Goal: Information Seeking & Learning: Learn about a topic

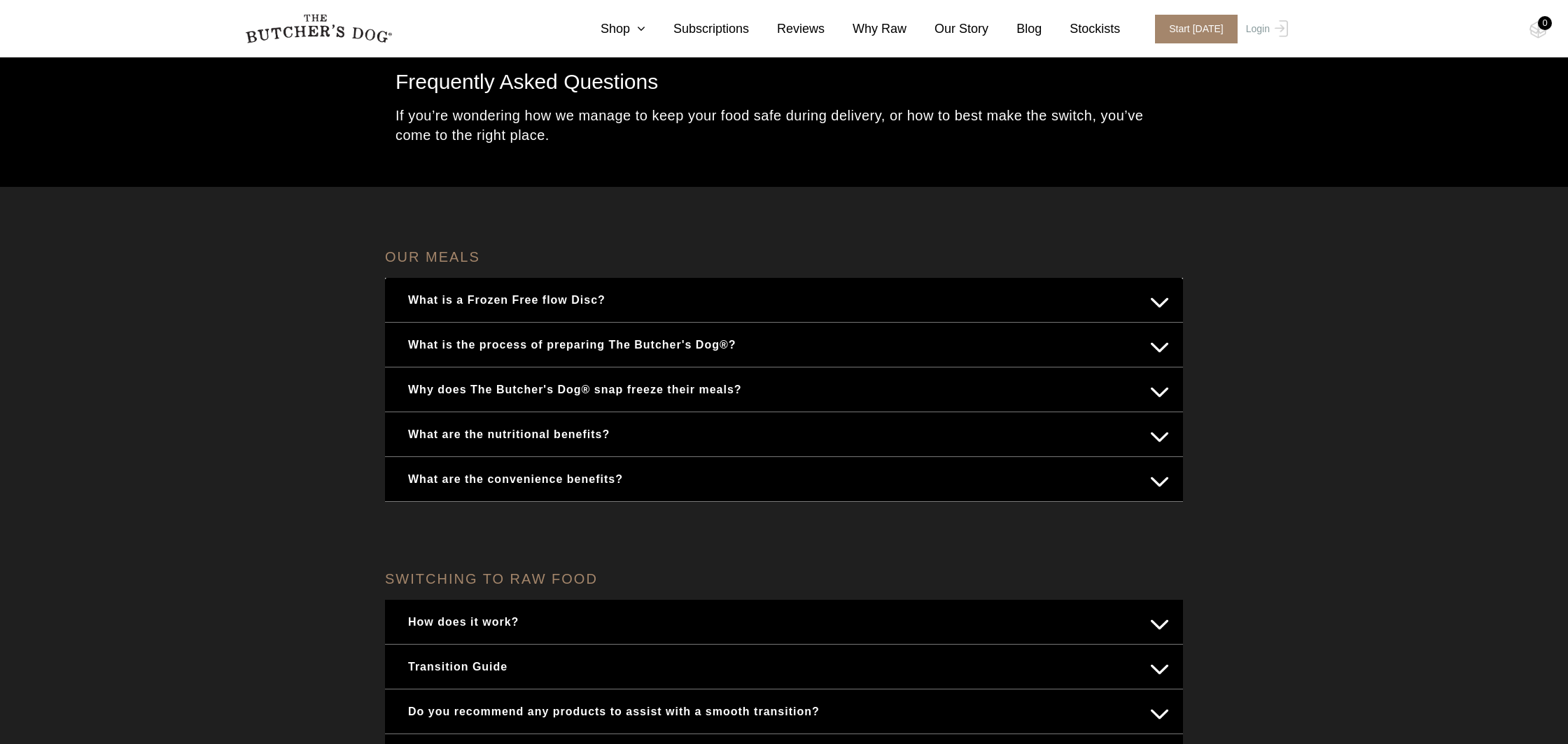
scroll to position [72, 0]
click at [516, 294] on button "What is a Frozen Free flow Disc?" at bounding box center [784, 297] width 770 height 27
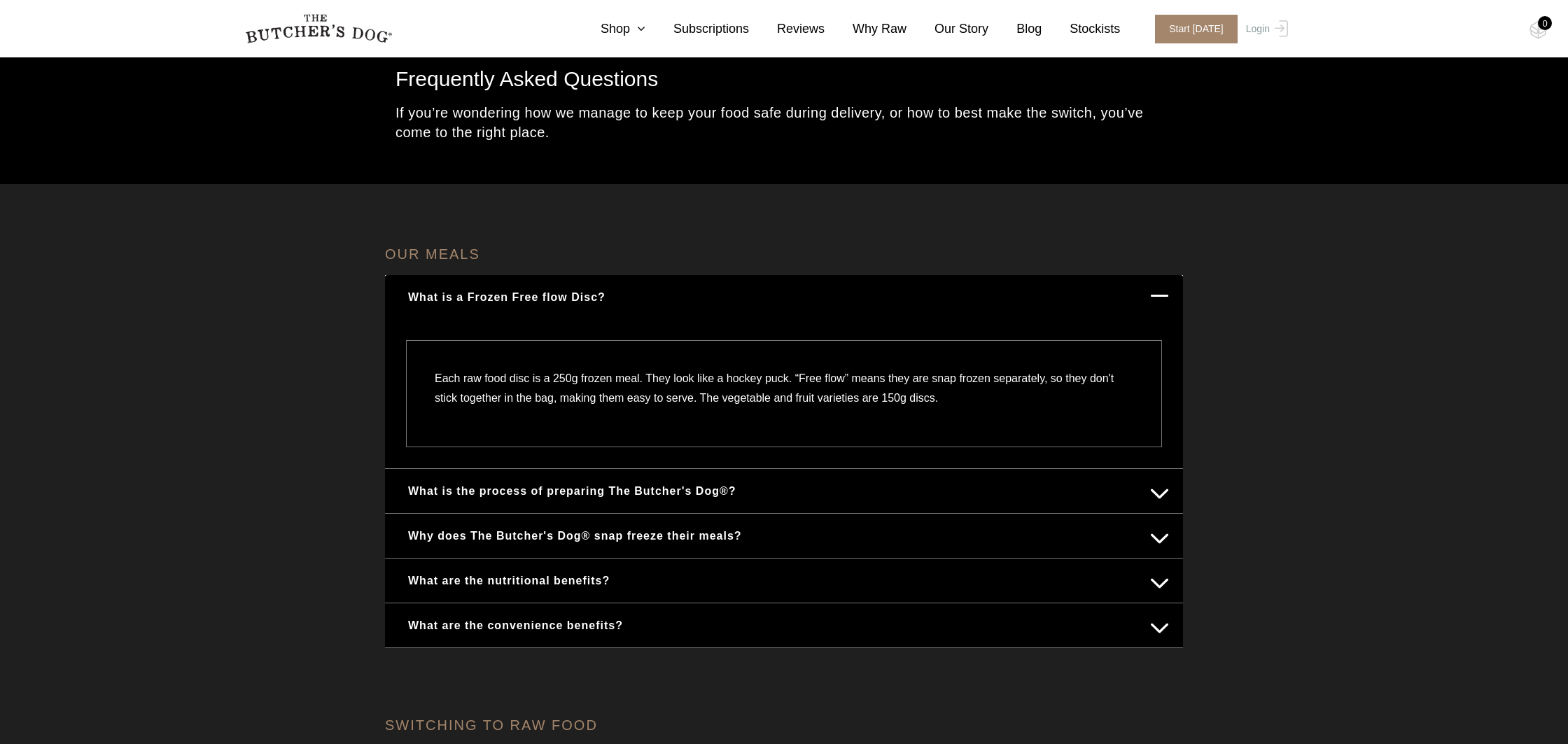
click at [1260, 399] on div "OUR MEALS What is a Frozen Free flow Disc? Each raw food disc is a 250g frozen …" at bounding box center [784, 735] width 1568 height 1103
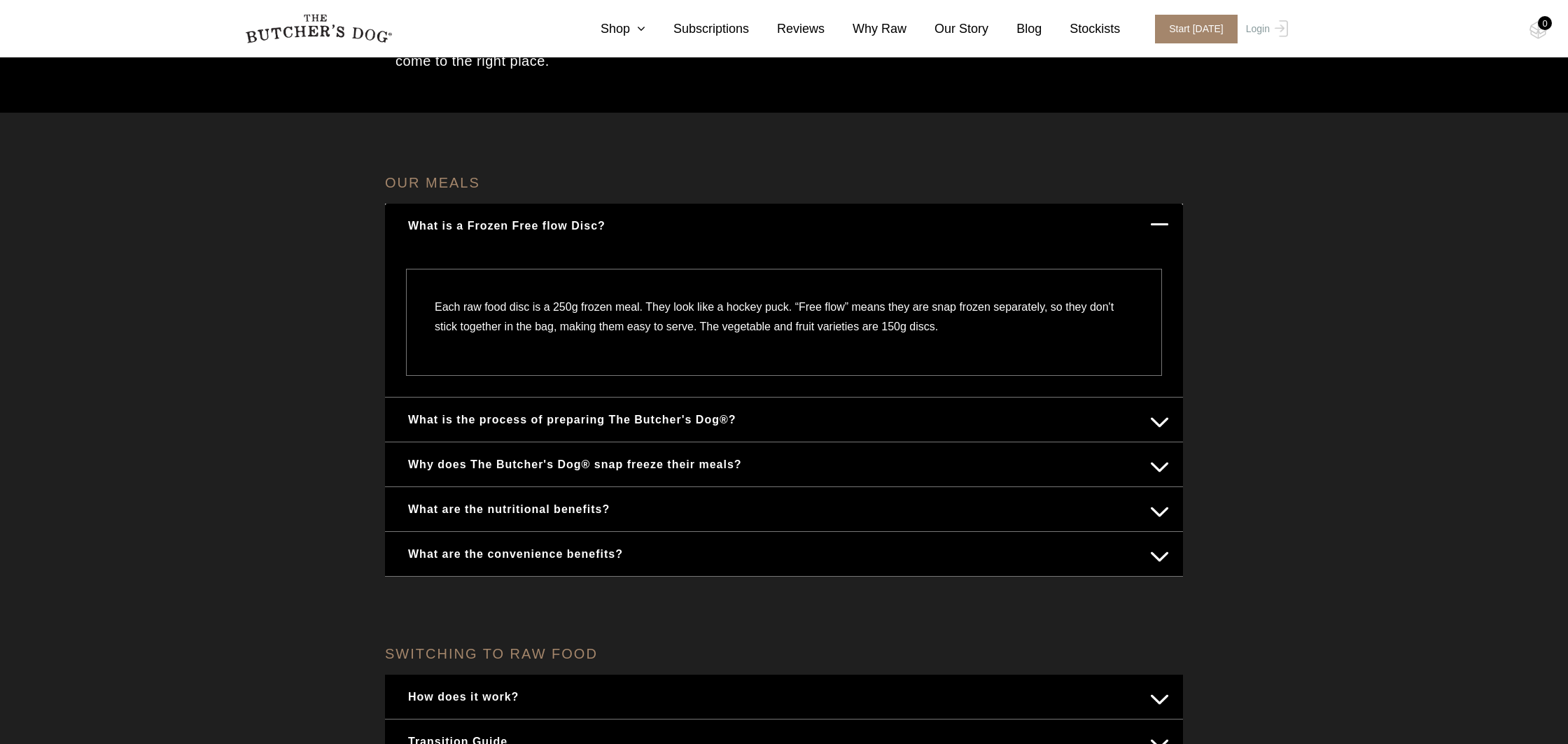
scroll to position [0, 0]
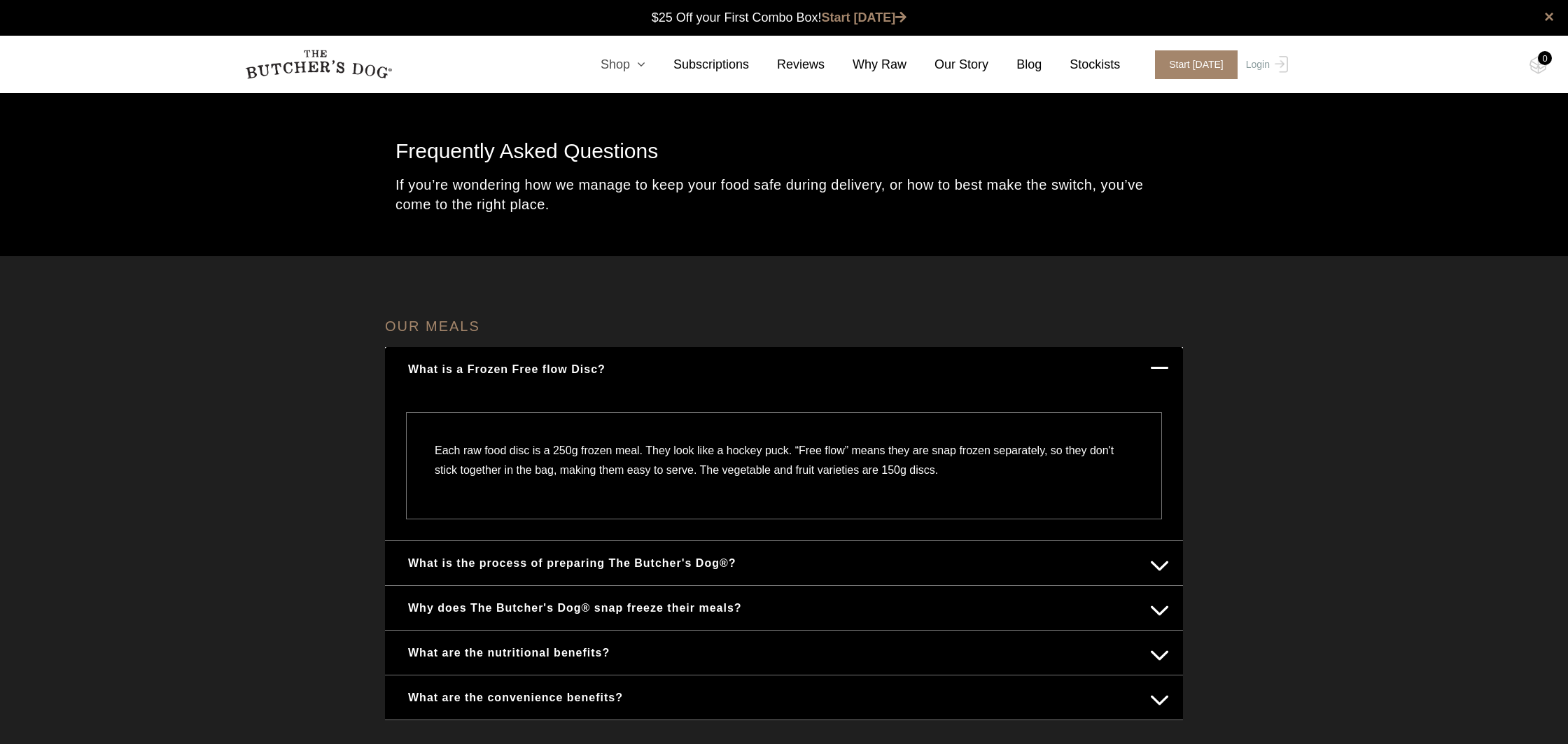
click at [616, 71] on link "Shop" at bounding box center [609, 65] width 73 height 19
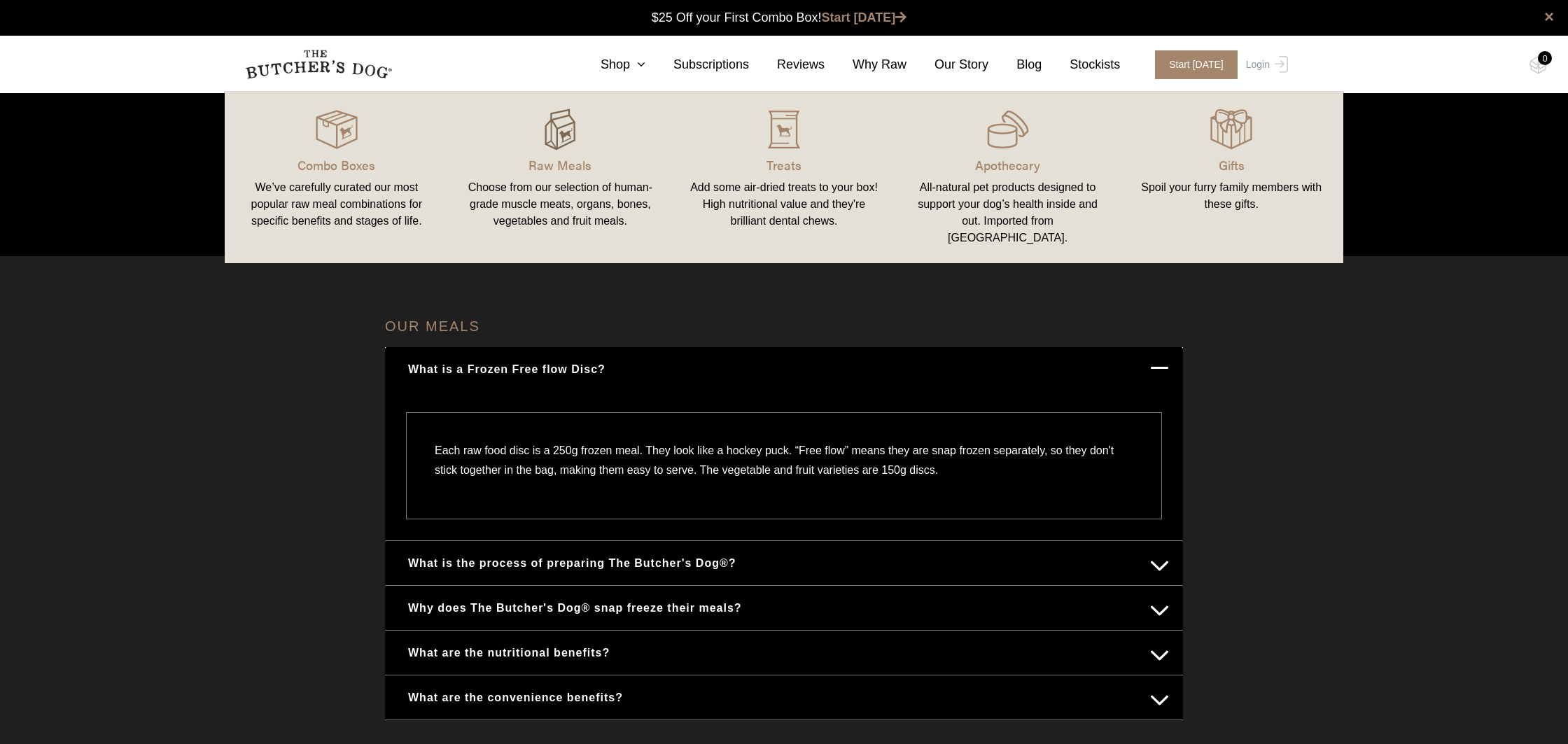
click at [543, 150] on img at bounding box center [560, 129] width 42 height 42
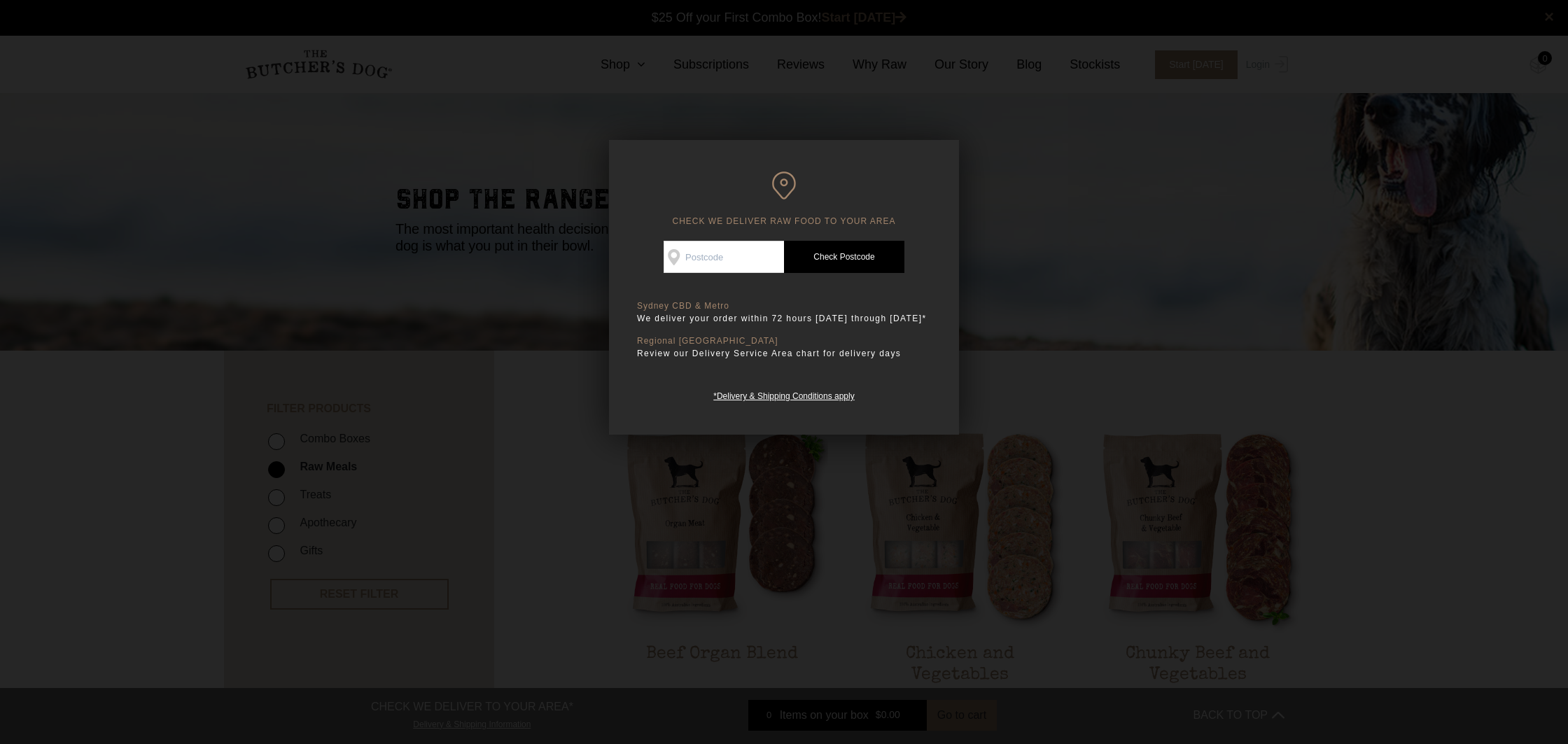
scroll to position [1, 0]
click at [724, 251] on input "Check Availability At" at bounding box center [724, 257] width 121 height 32
type input "4518"
click at [846, 259] on link "Check Postcode" at bounding box center [844, 257] width 121 height 32
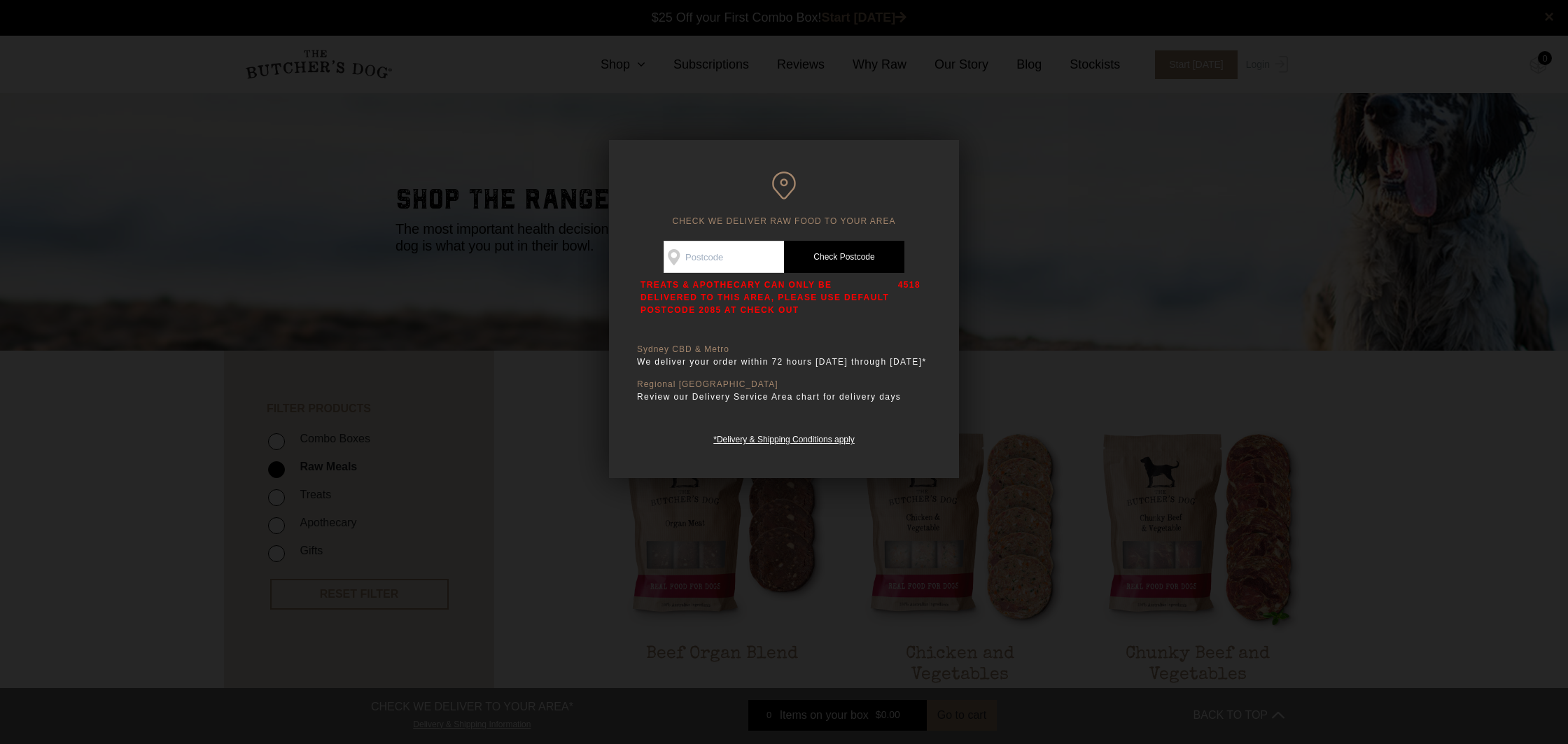
click at [1294, 363] on div at bounding box center [784, 372] width 1568 height 744
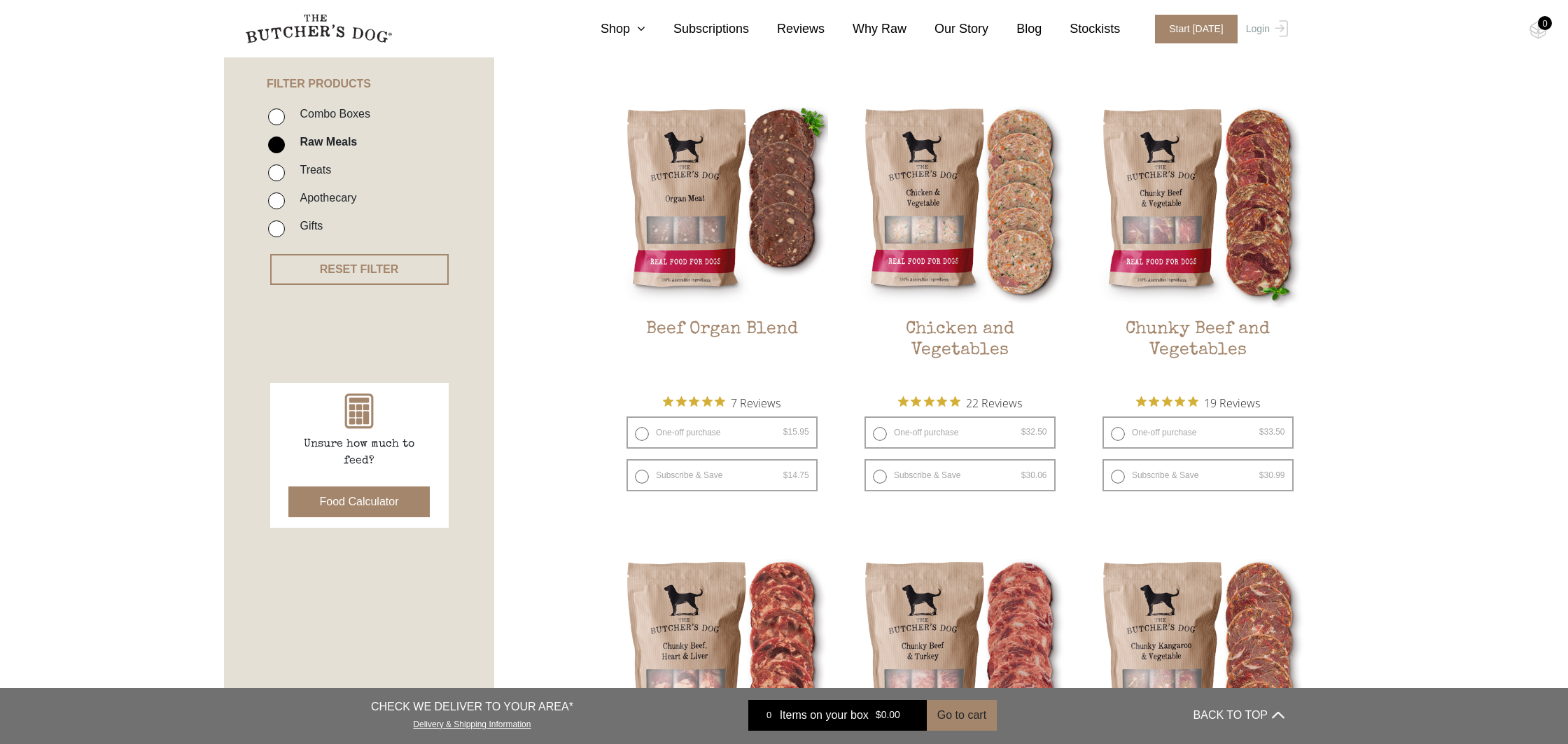
scroll to position [328, 0]
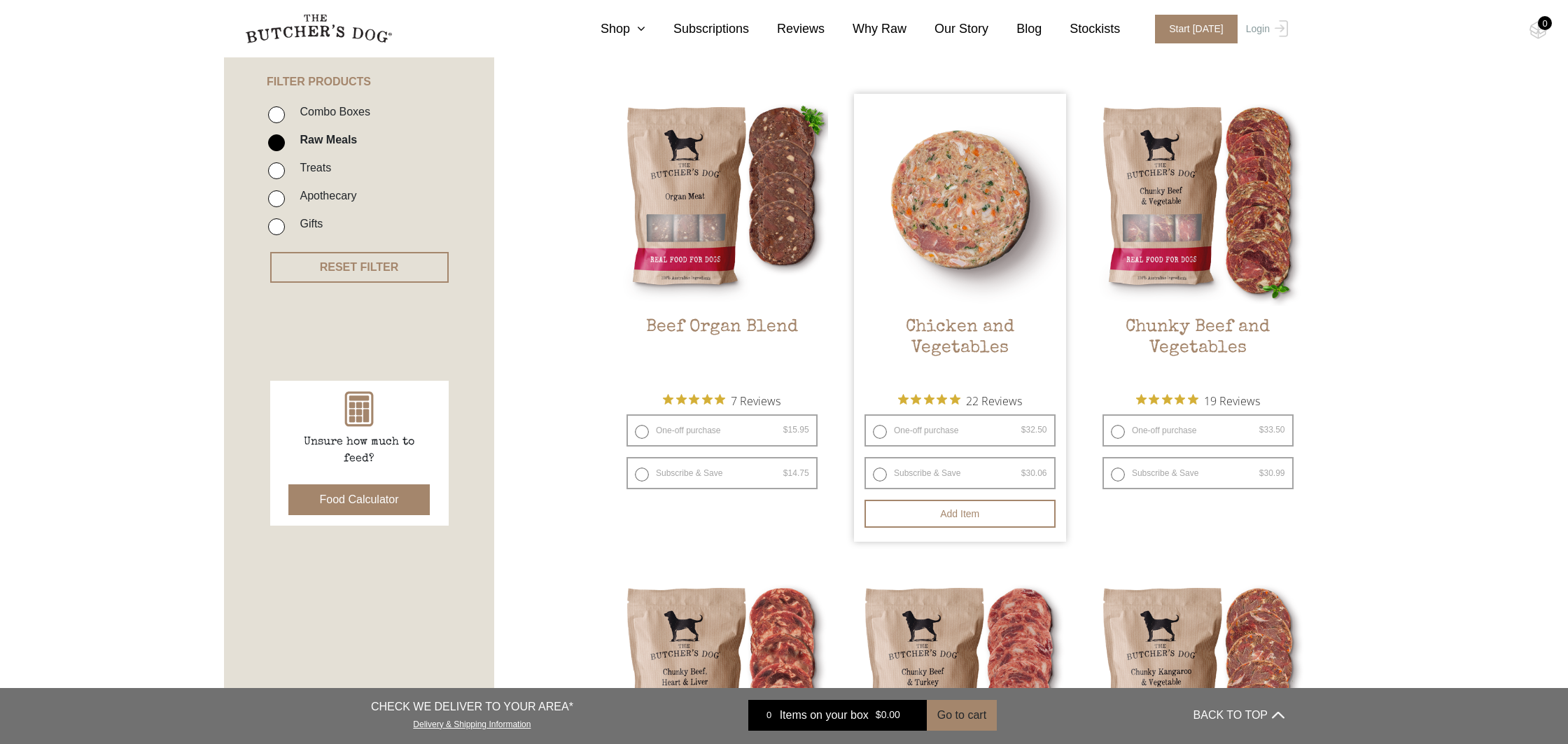
click at [929, 224] on img at bounding box center [960, 200] width 212 height 212
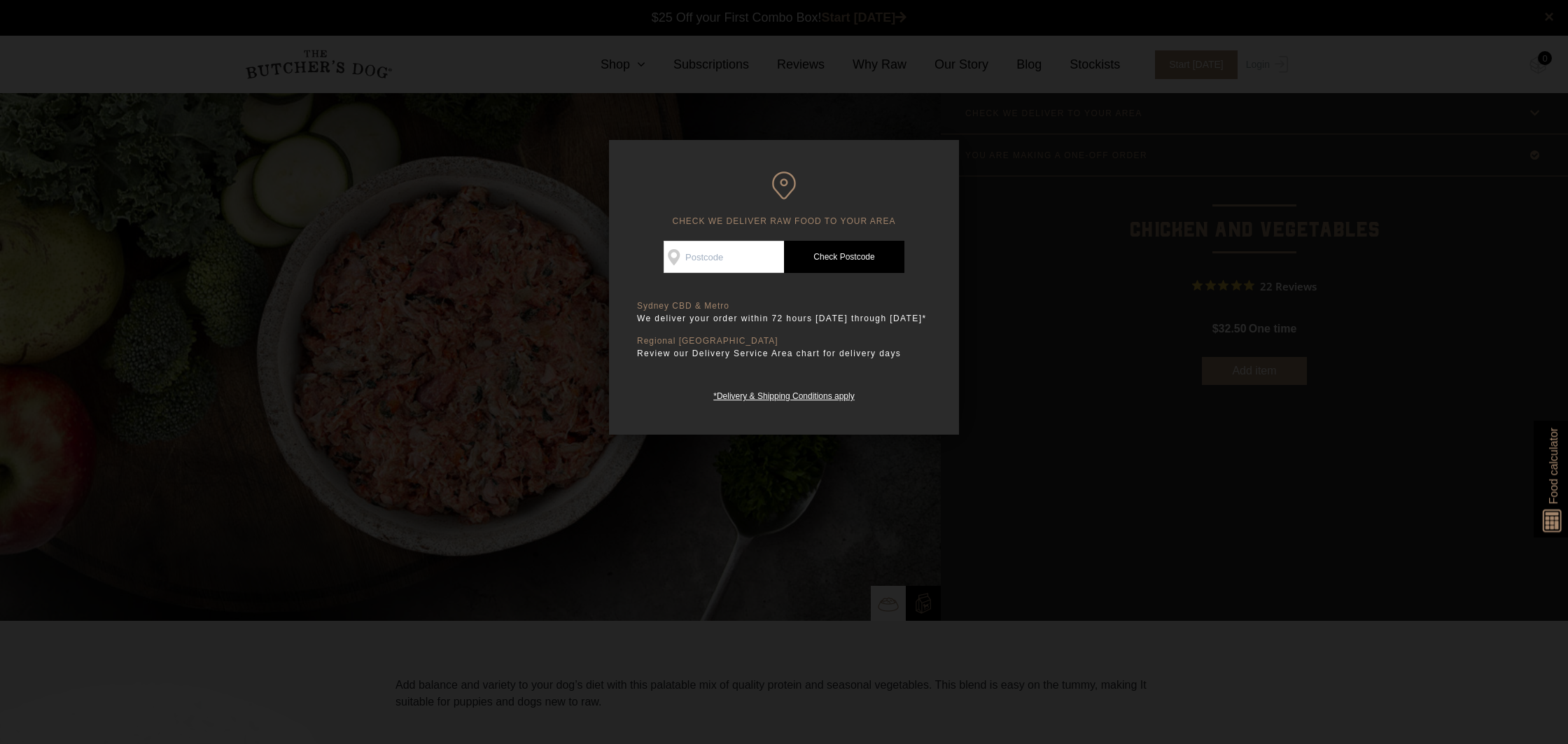
scroll to position [1, 0]
click at [1214, 367] on div at bounding box center [784, 372] width 1568 height 744
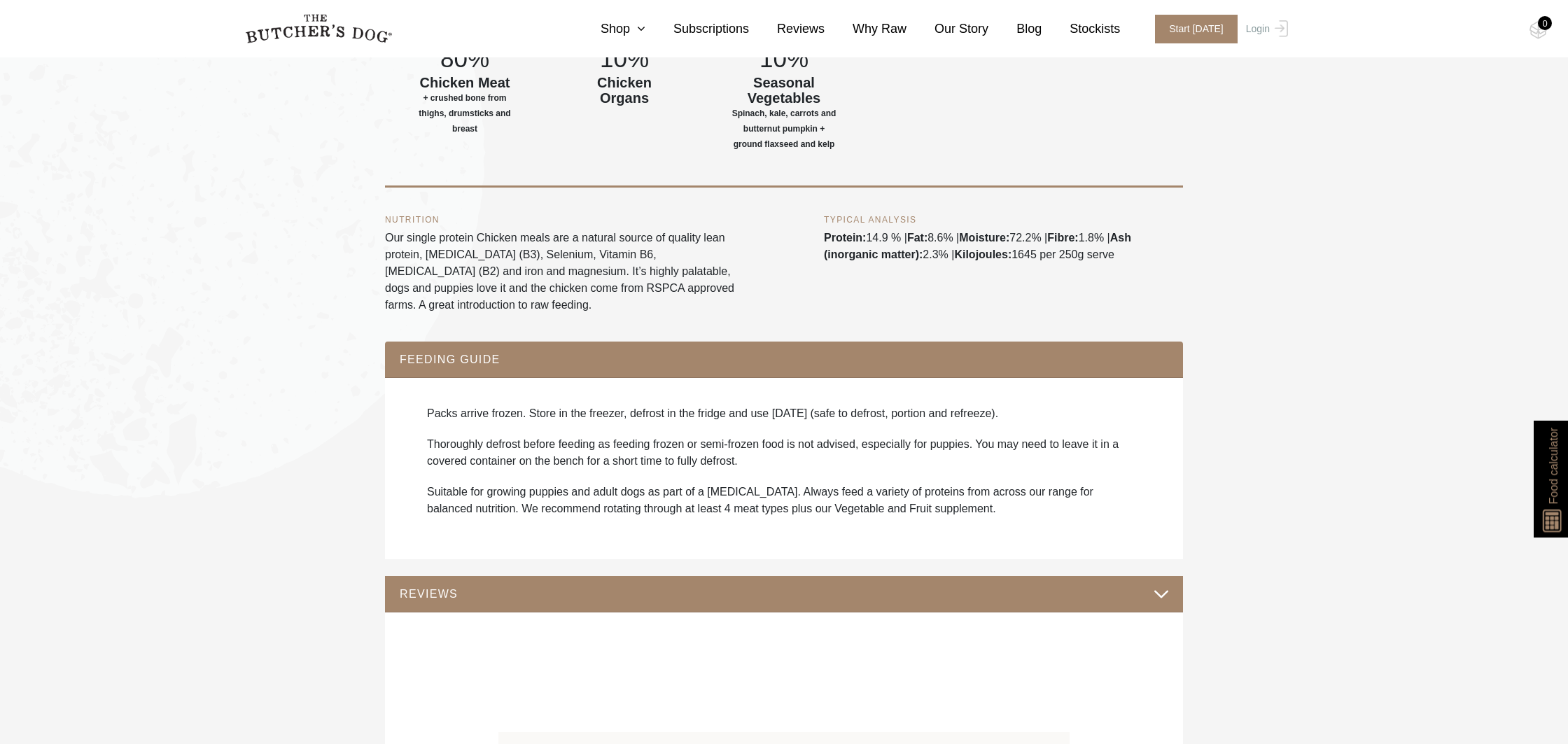
scroll to position [875, 0]
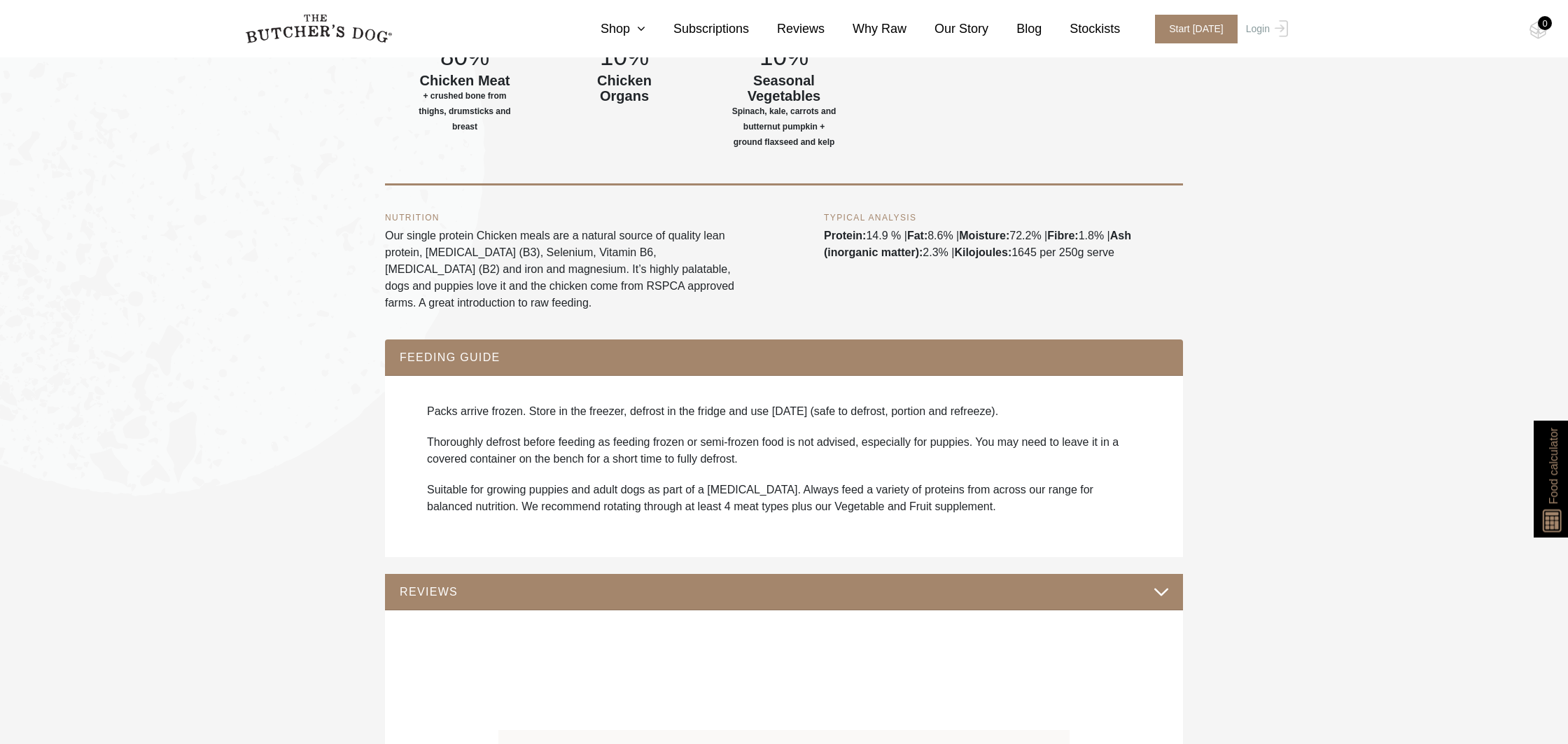
click at [424, 360] on button "FEEDING GUIDE" at bounding box center [784, 357] width 770 height 19
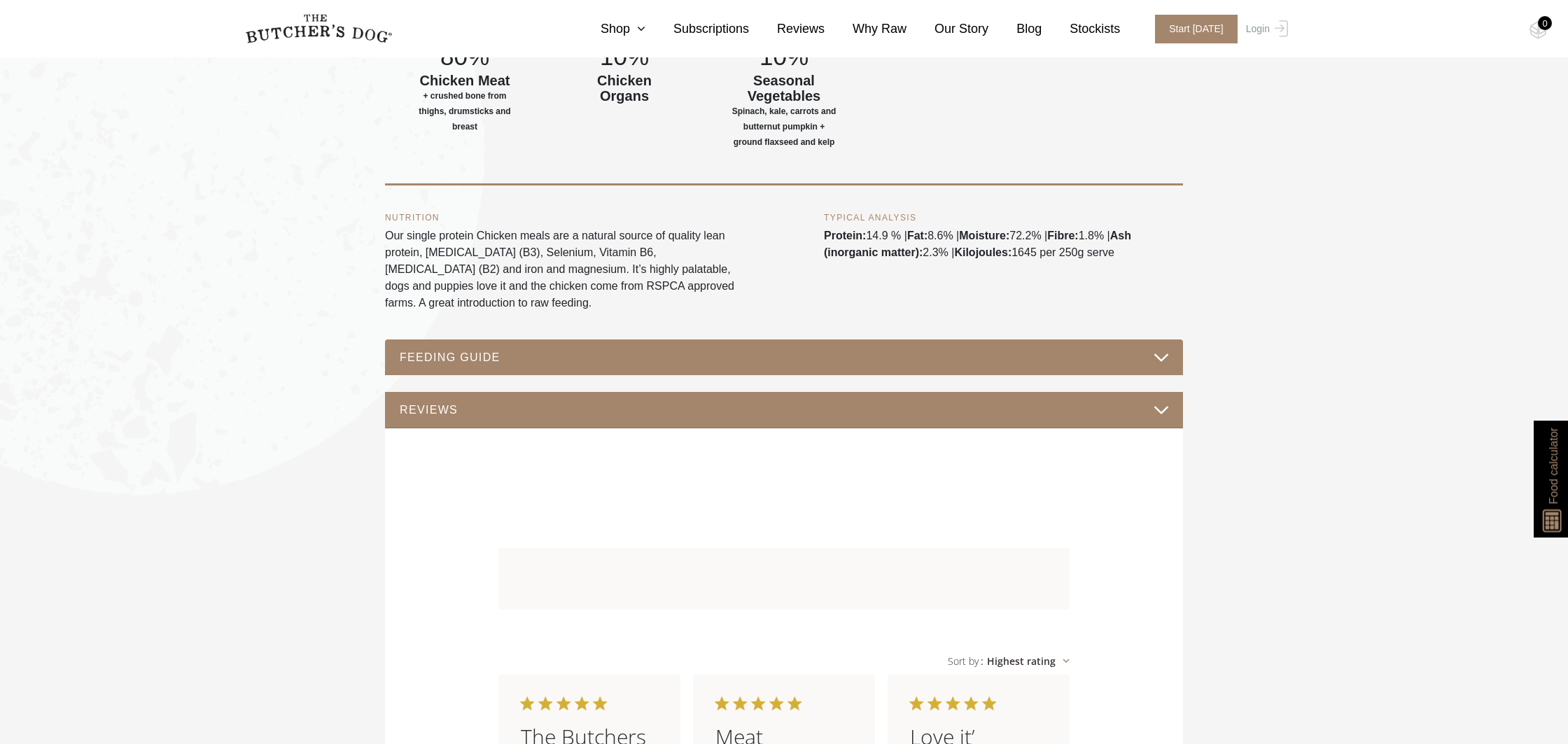
click at [424, 360] on button "FEEDING GUIDE" at bounding box center [784, 357] width 770 height 19
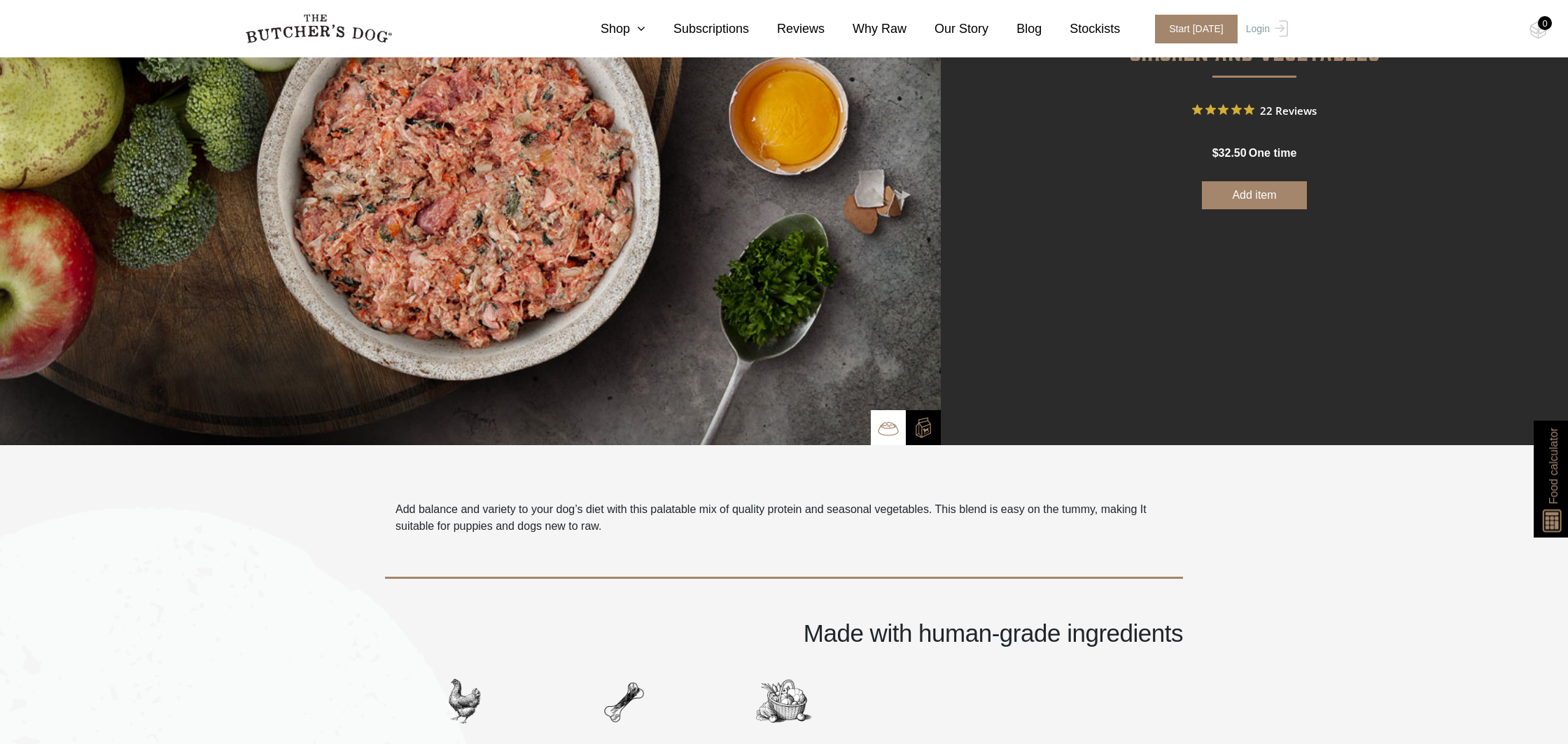
scroll to position [0, 0]
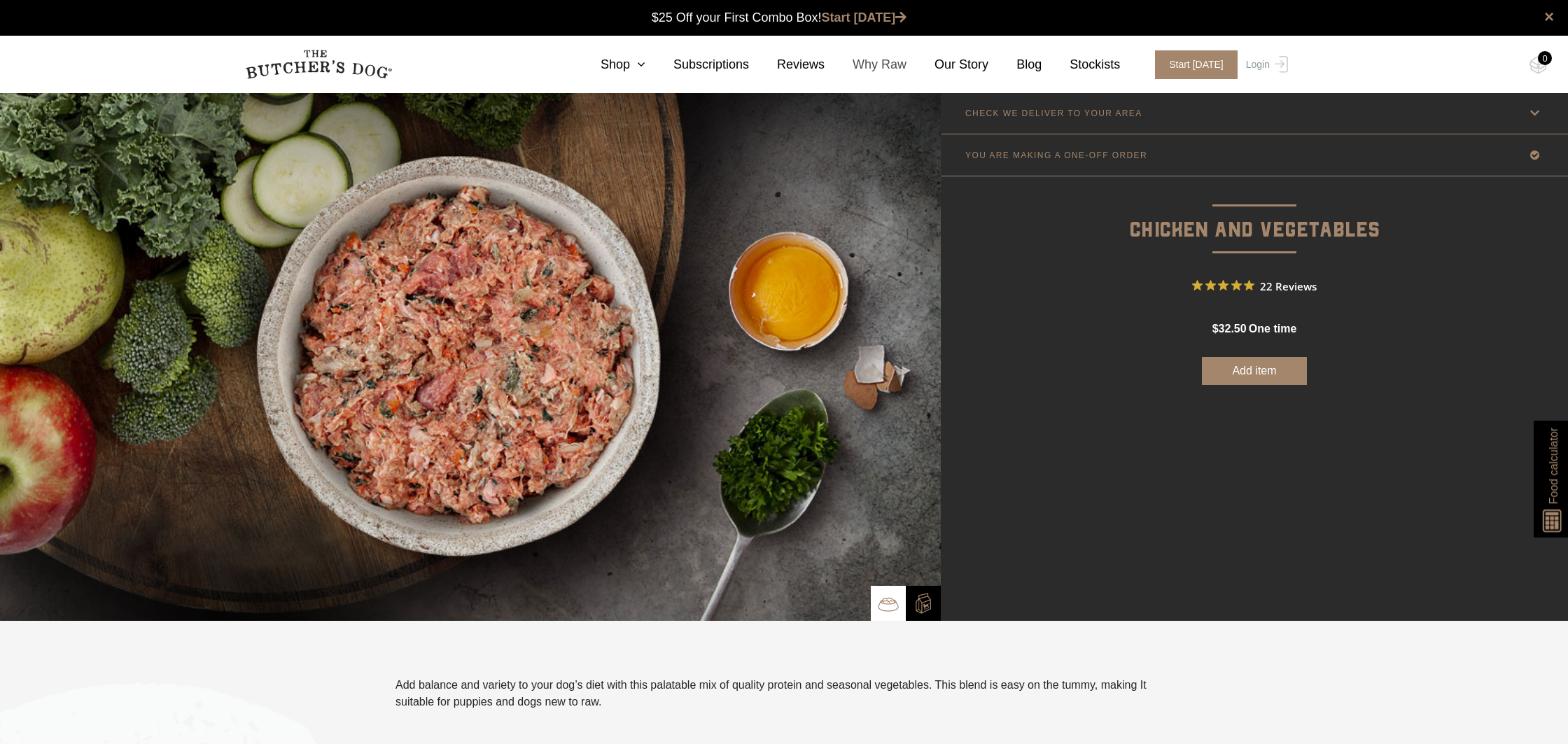
click at [889, 65] on link "Why Raw" at bounding box center [866, 65] width 82 height 19
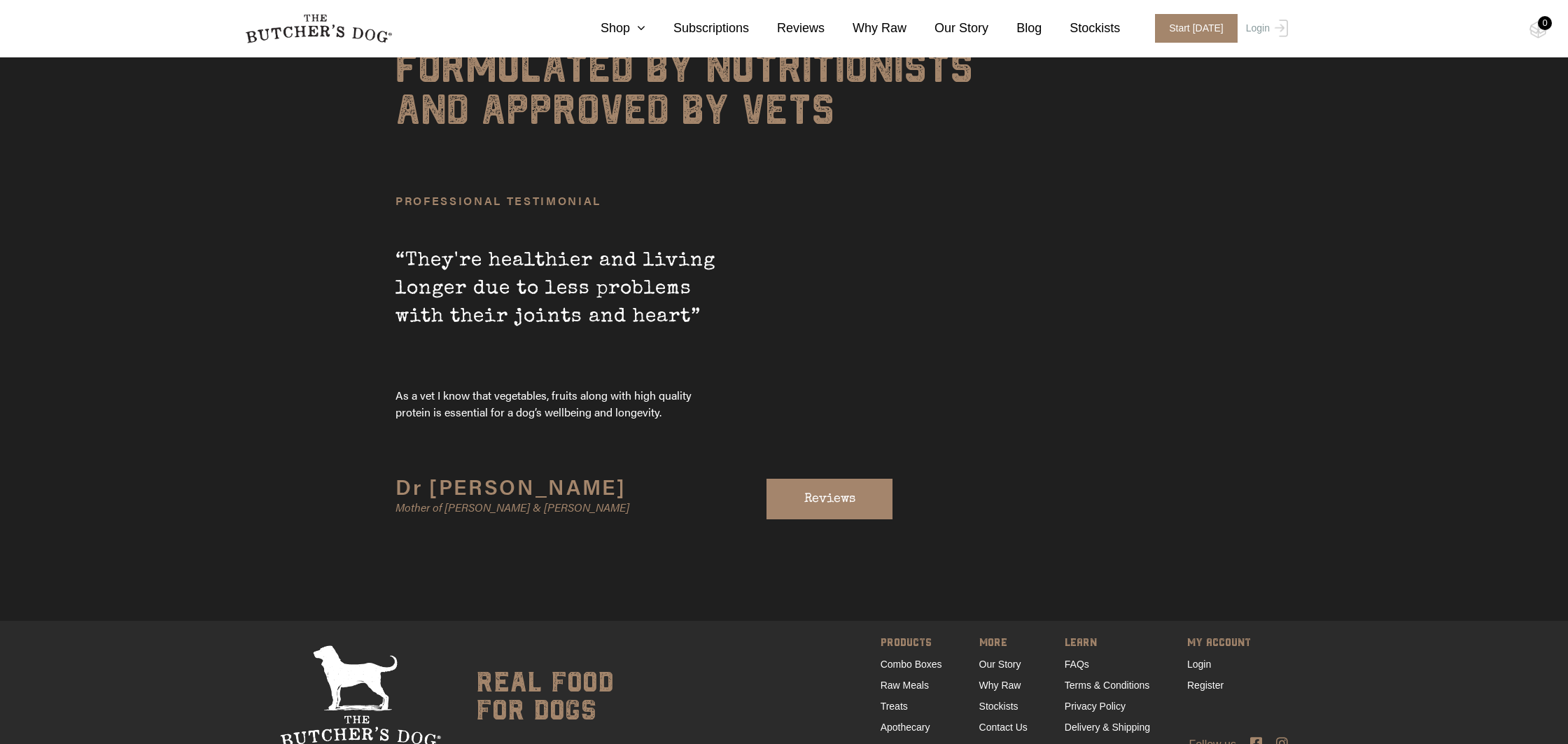
scroll to position [4855, 0]
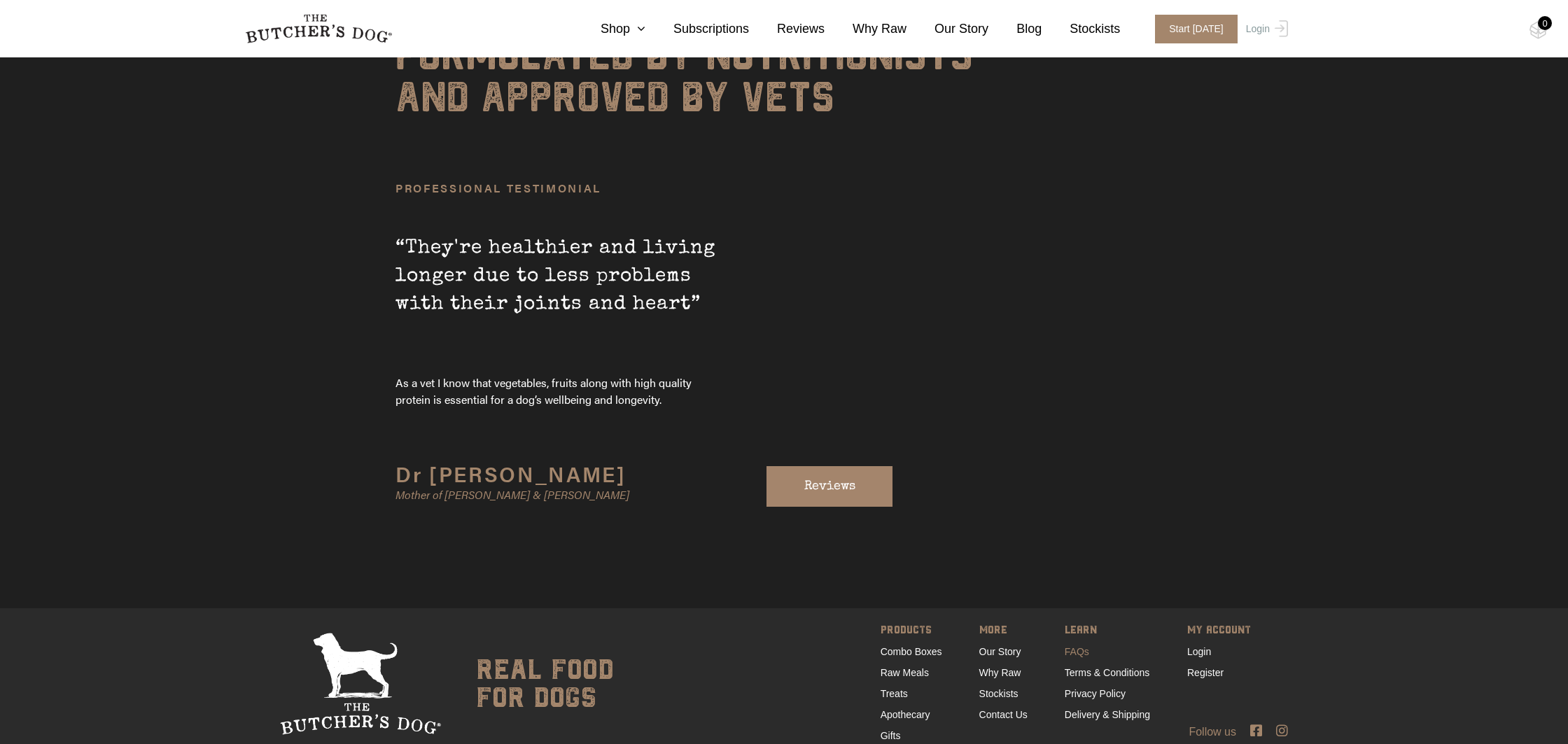
click at [1078, 646] on link "FAQs" at bounding box center [1077, 651] width 24 height 11
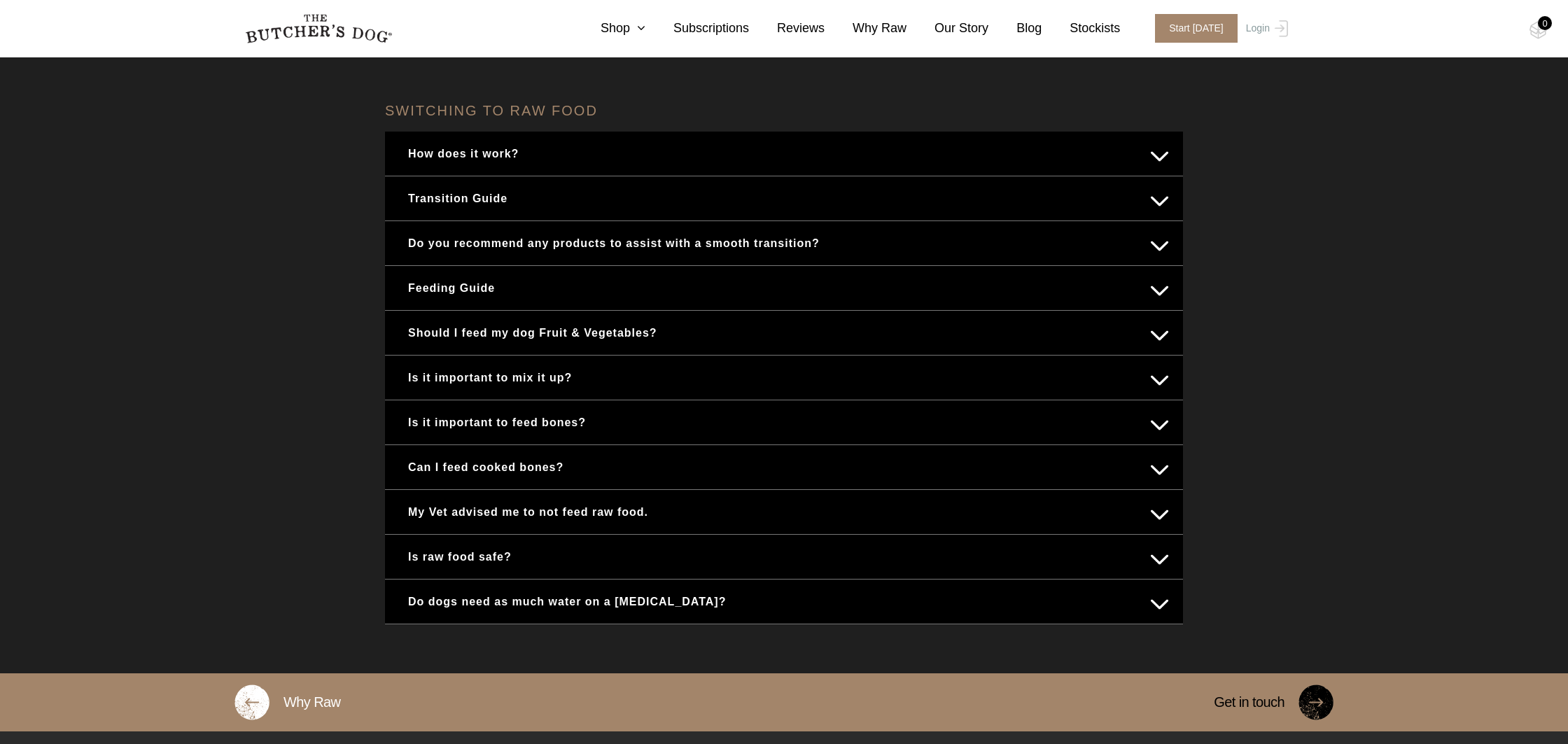
scroll to position [537, 0]
click at [426, 289] on button "Feeding Guide" at bounding box center [784, 289] width 770 height 27
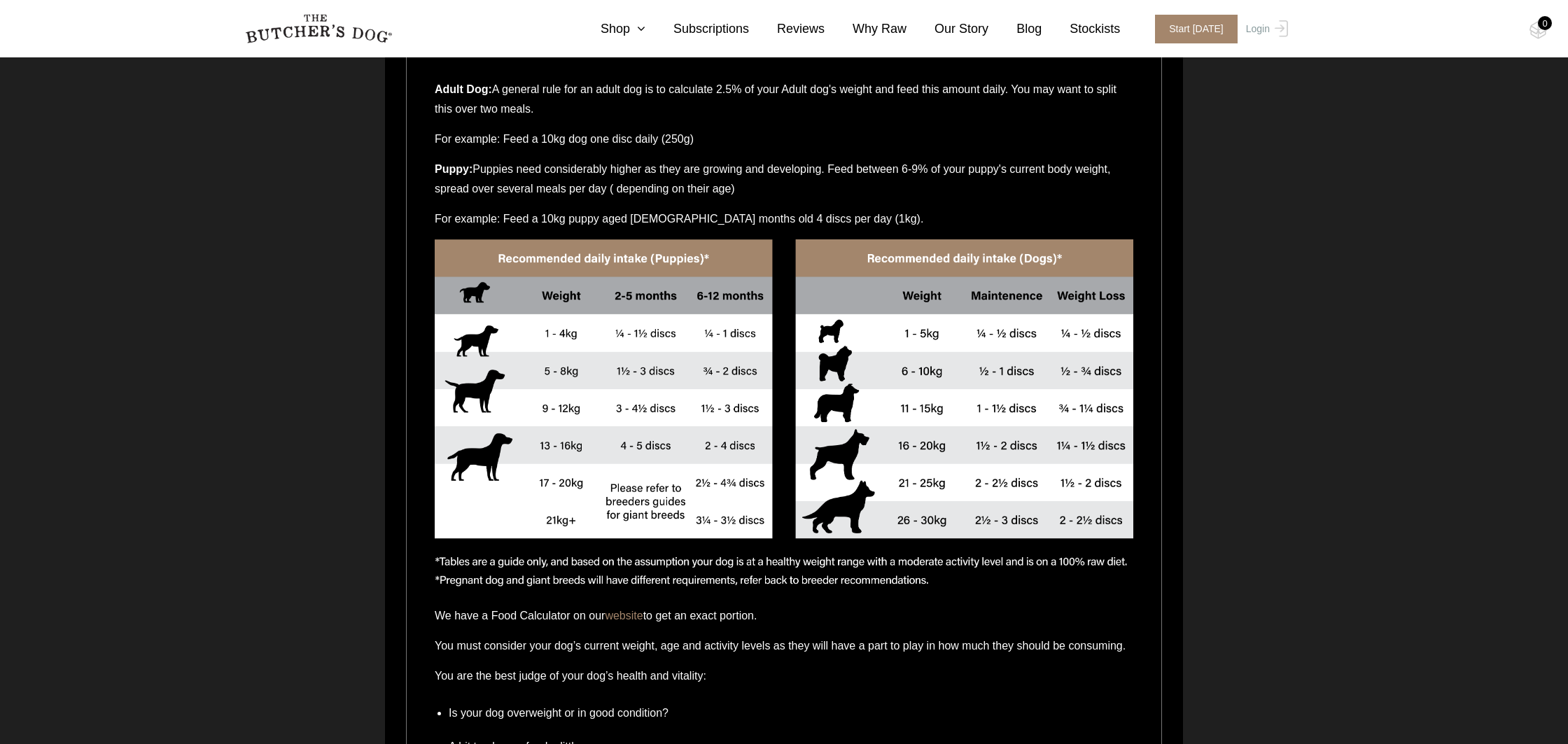
scroll to position [817, 0]
